Goal: Transaction & Acquisition: Purchase product/service

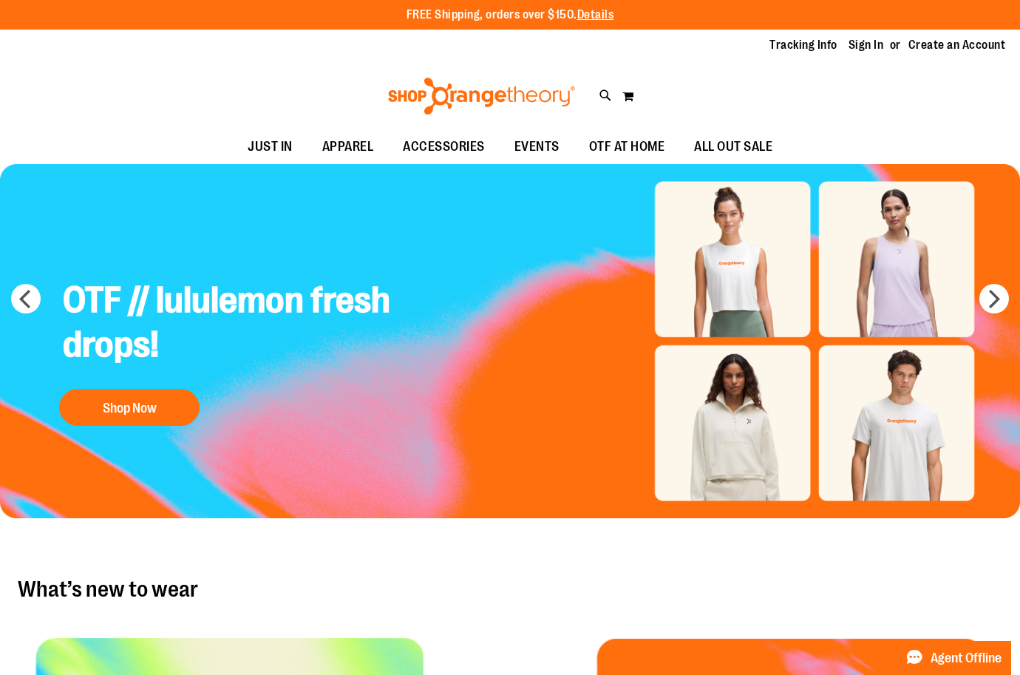
click at [599, 93] on div "Toggle Nav Search Popular Suggestions Advanced Search" at bounding box center [510, 96] width 1020 height 68
click at [604, 97] on icon at bounding box center [605, 95] width 13 height 17
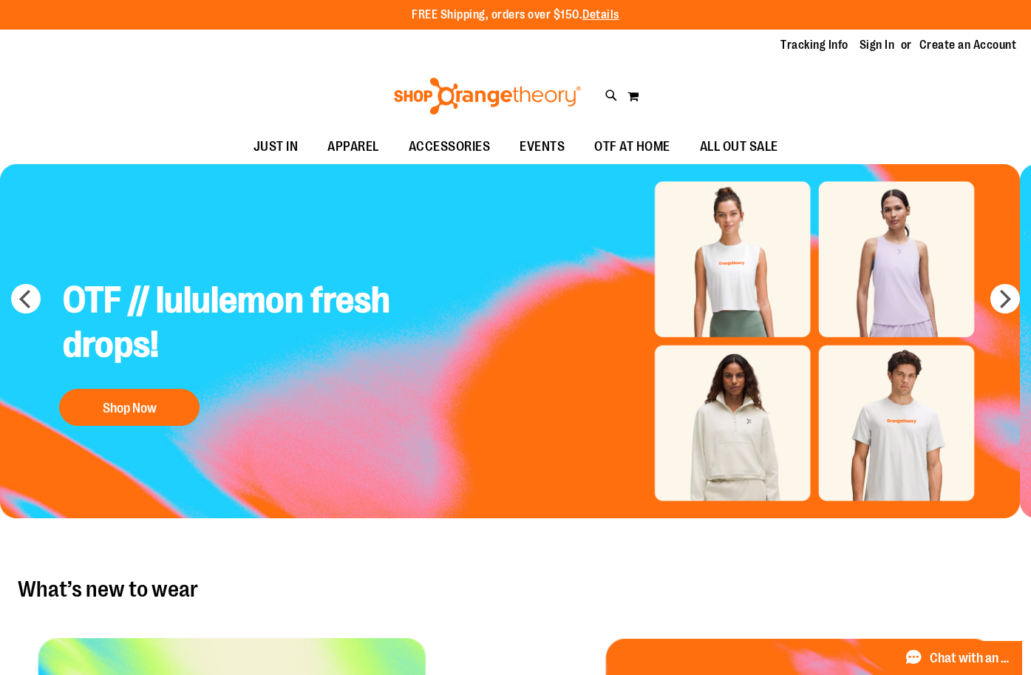
click at [602, 60] on input "Search" at bounding box center [515, 83] width 815 height 49
click at [604, 85] on input "Search" at bounding box center [515, 83] width 815 height 49
type input "**********"
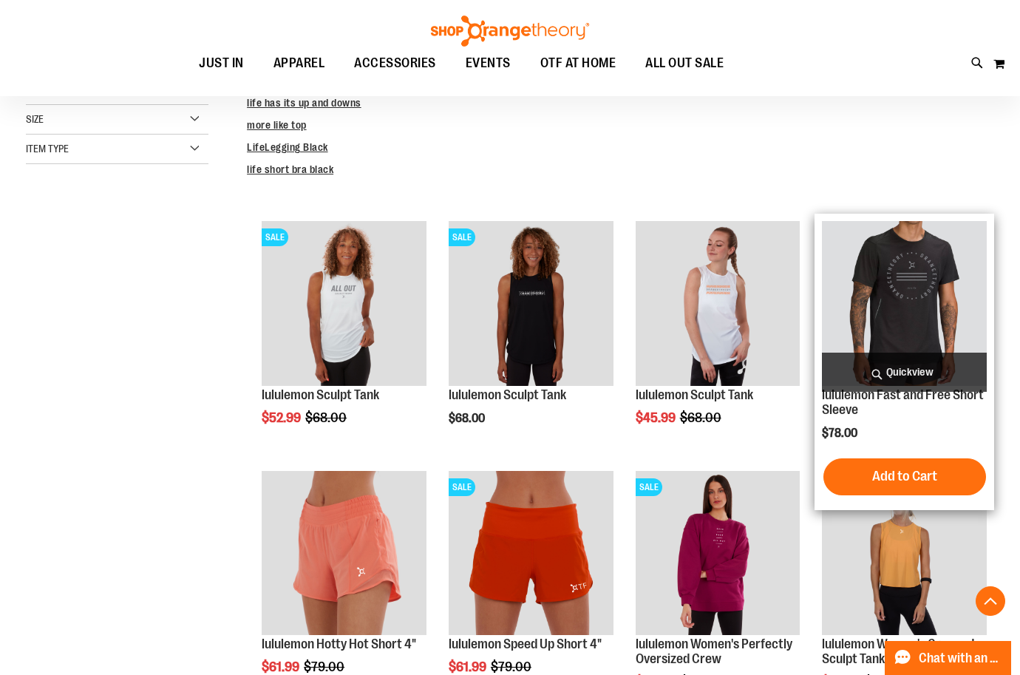
scroll to position [369, 0]
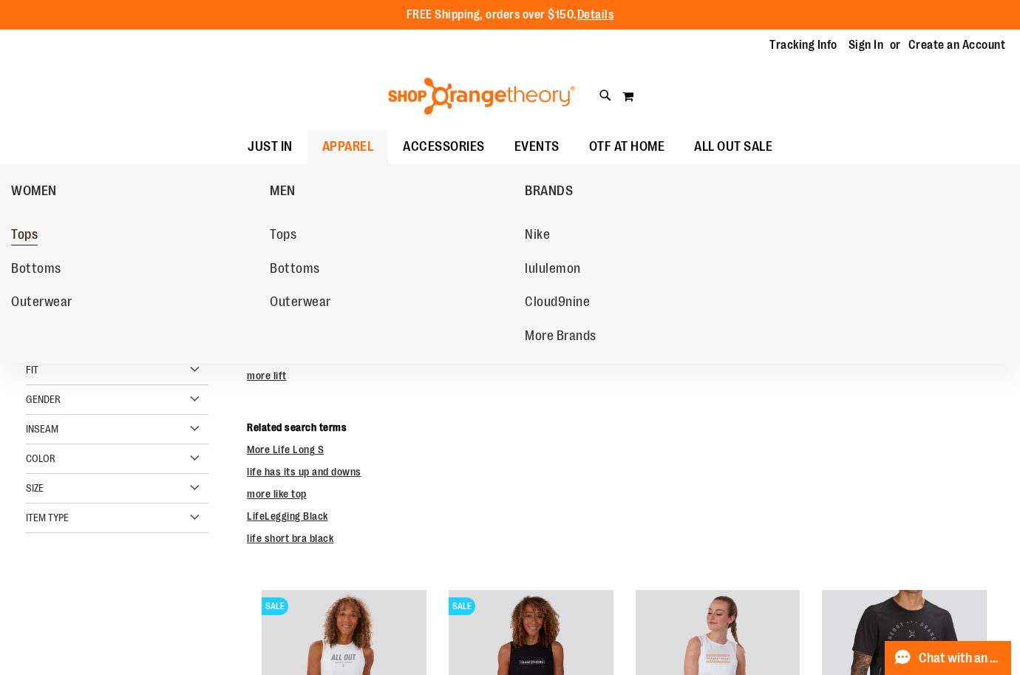
click at [38, 228] on span "Tops" at bounding box center [24, 236] width 27 height 18
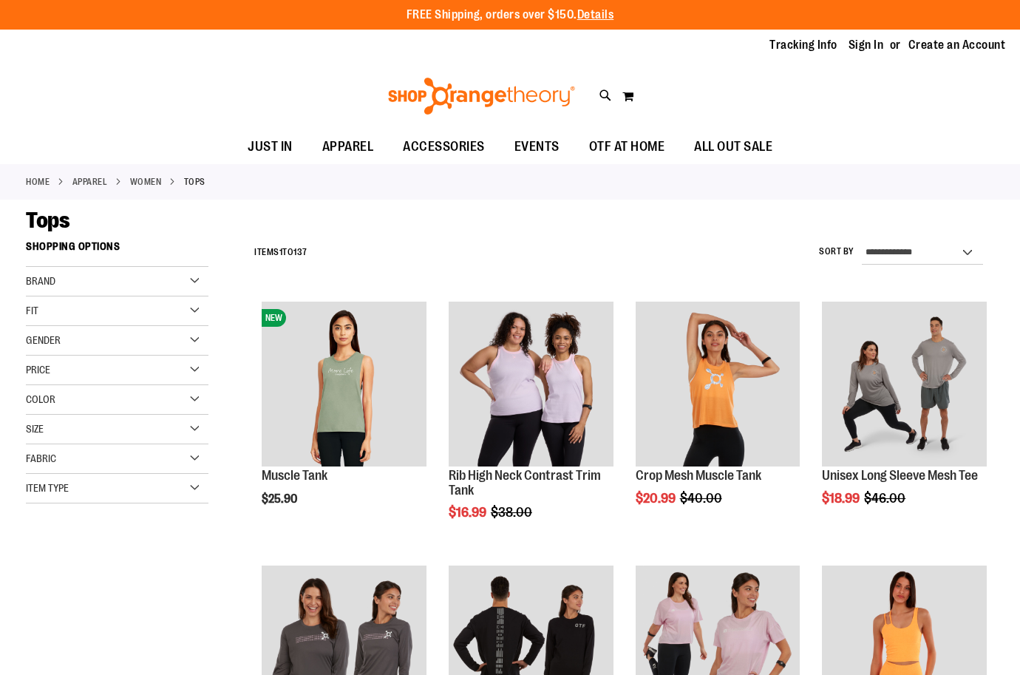
click at [186, 276] on div "Brand" at bounding box center [117, 282] width 183 height 30
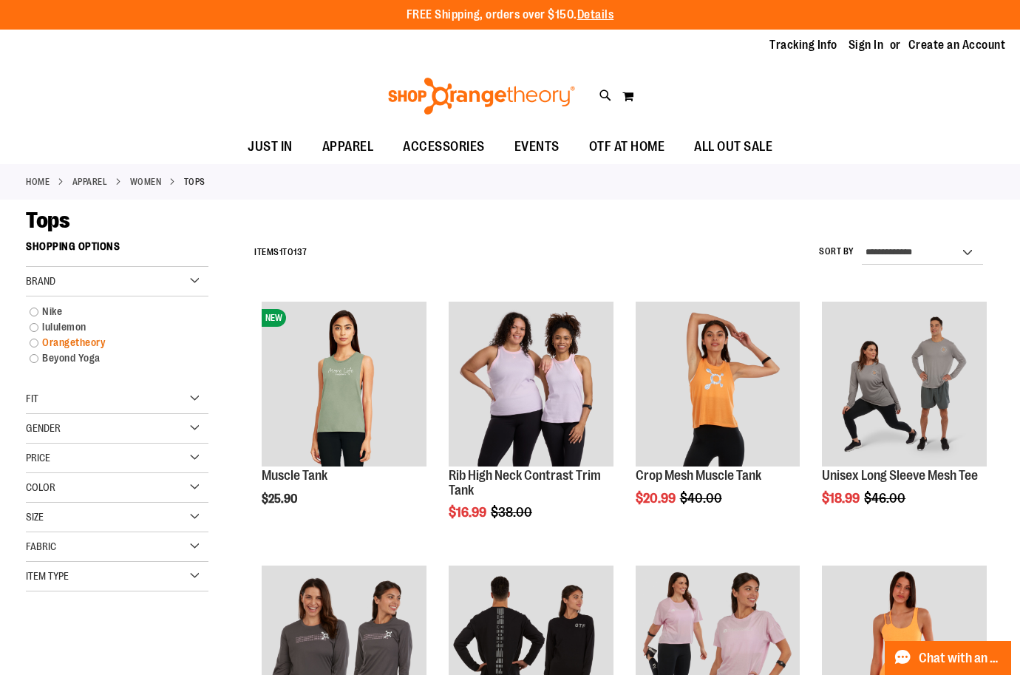
click at [81, 339] on link "Orangetheory" at bounding box center [109, 343] width 175 height 16
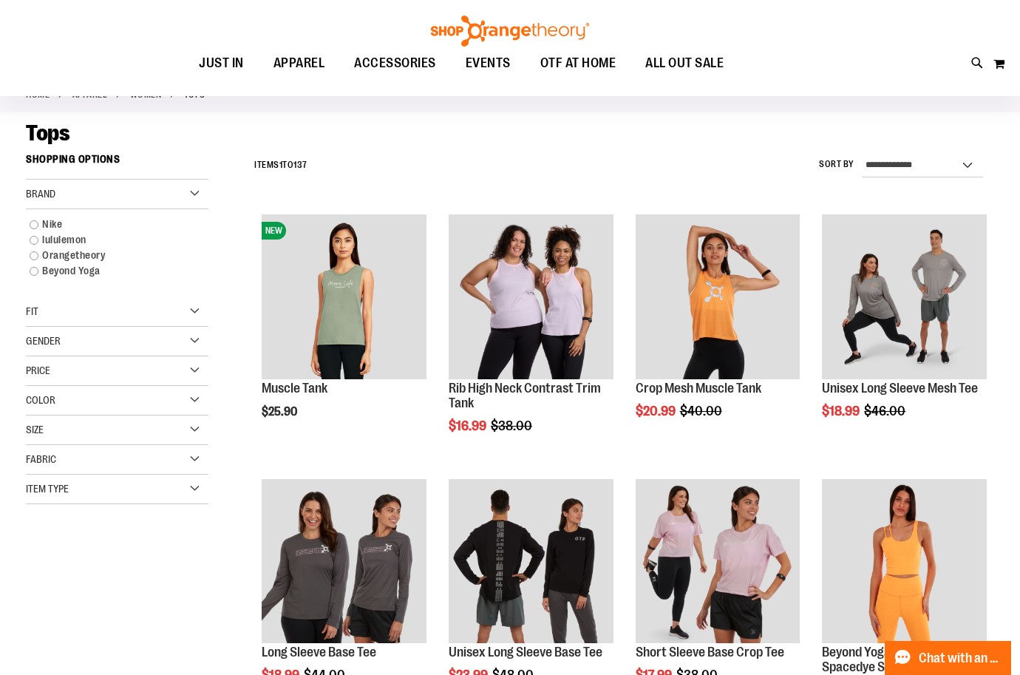
scroll to position [86, 0]
click at [78, 256] on link "Orangetheory" at bounding box center [109, 256] width 175 height 16
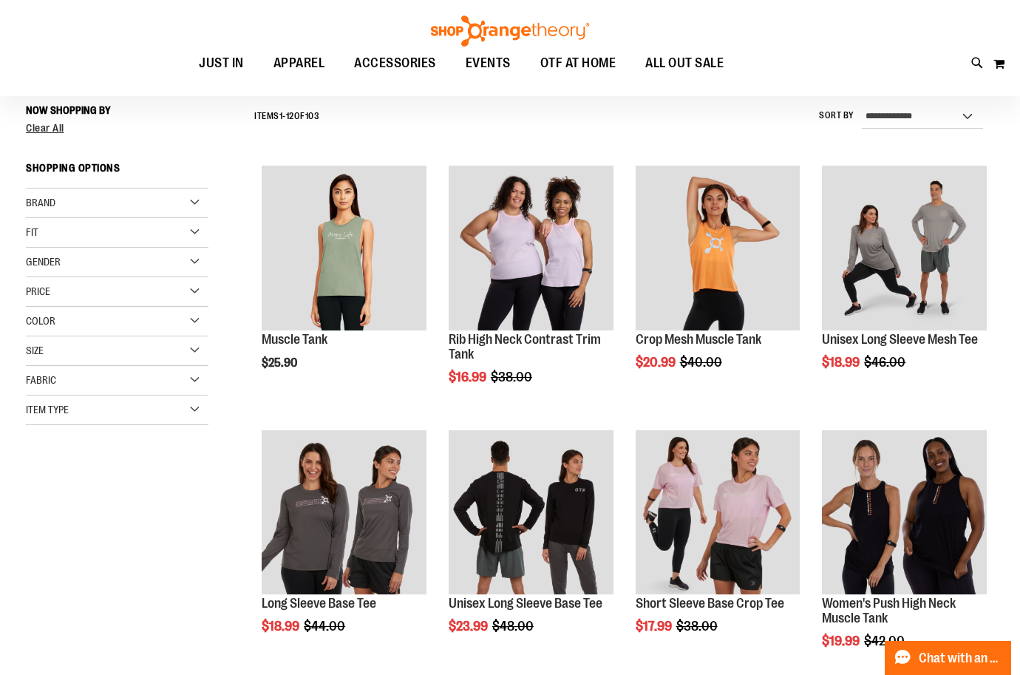
scroll to position [137, 0]
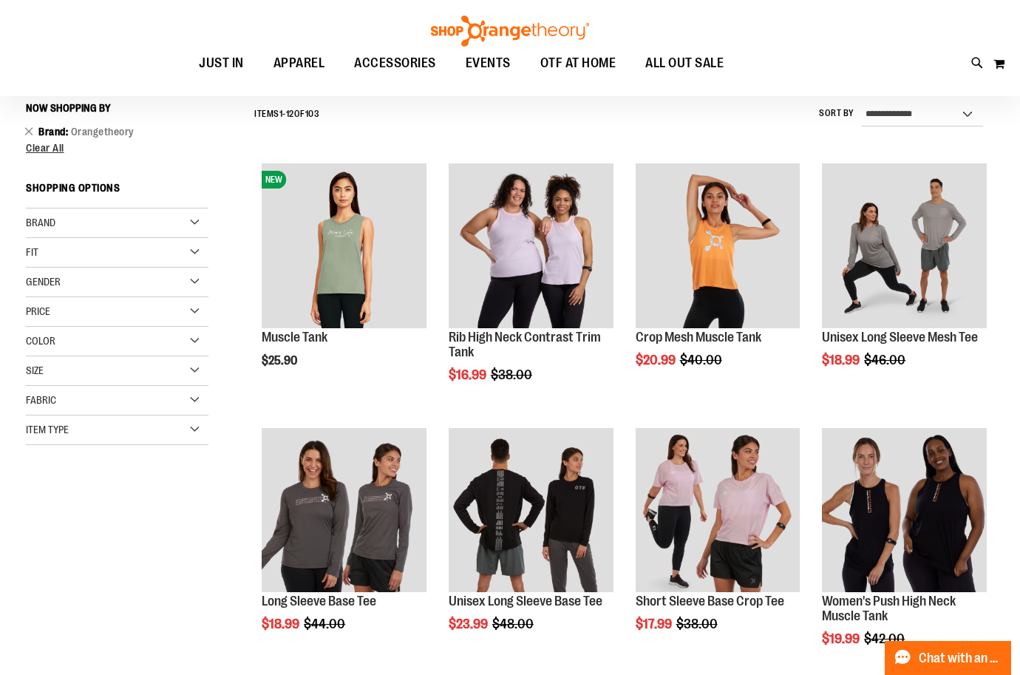
click at [192, 337] on div "Color" at bounding box center [117, 342] width 183 height 30
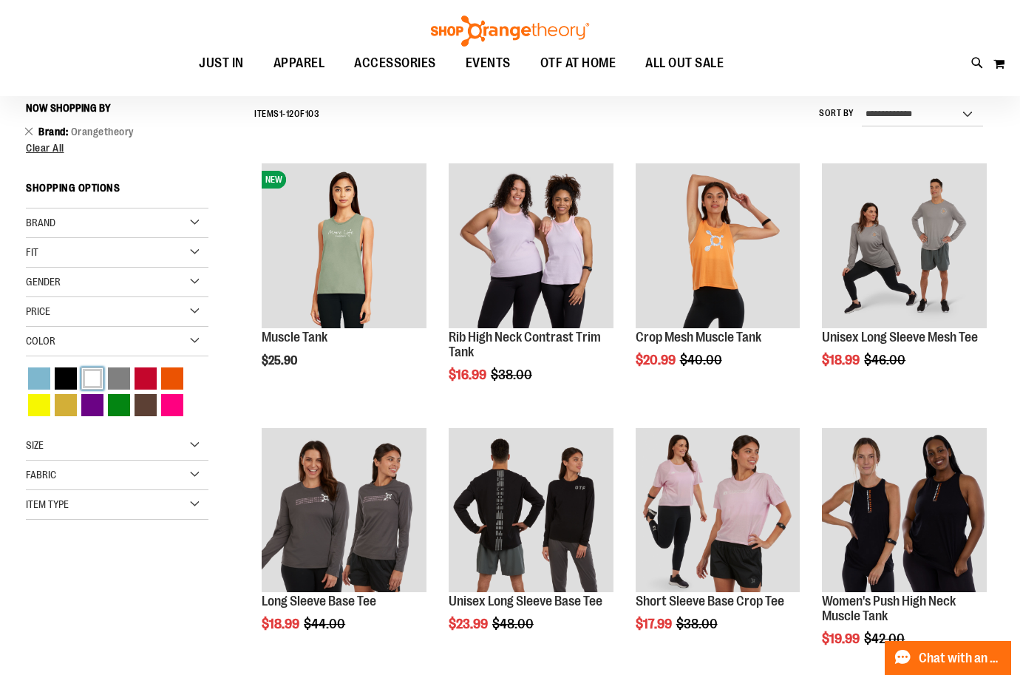
click at [88, 377] on div "White" at bounding box center [92, 378] width 22 height 22
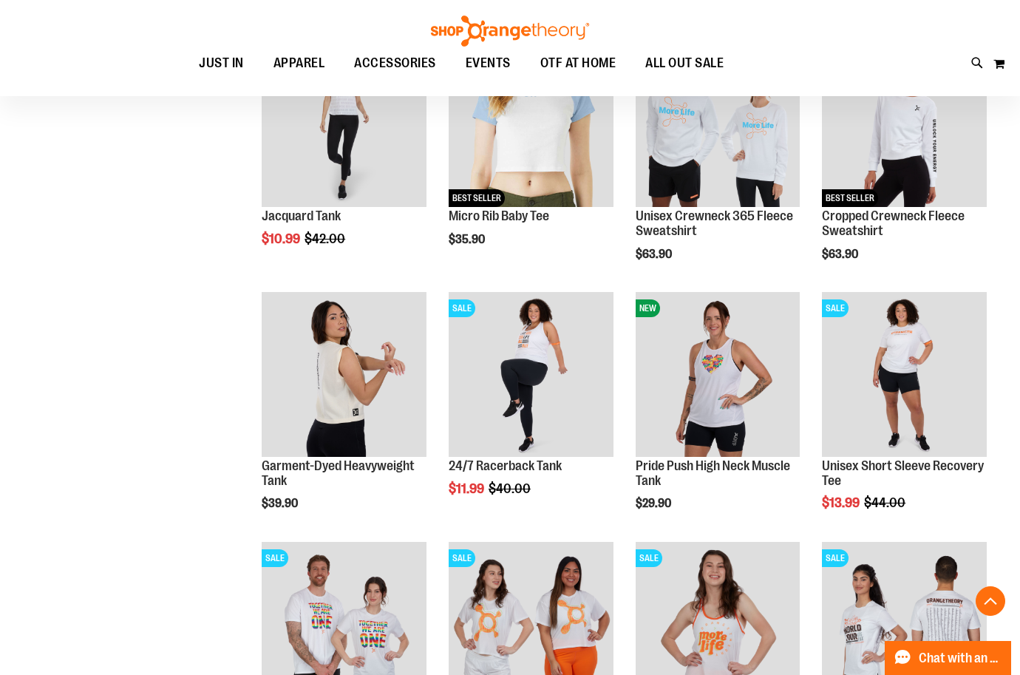
scroll to position [507, 0]
